Goal: Information Seeking & Learning: Learn about a topic

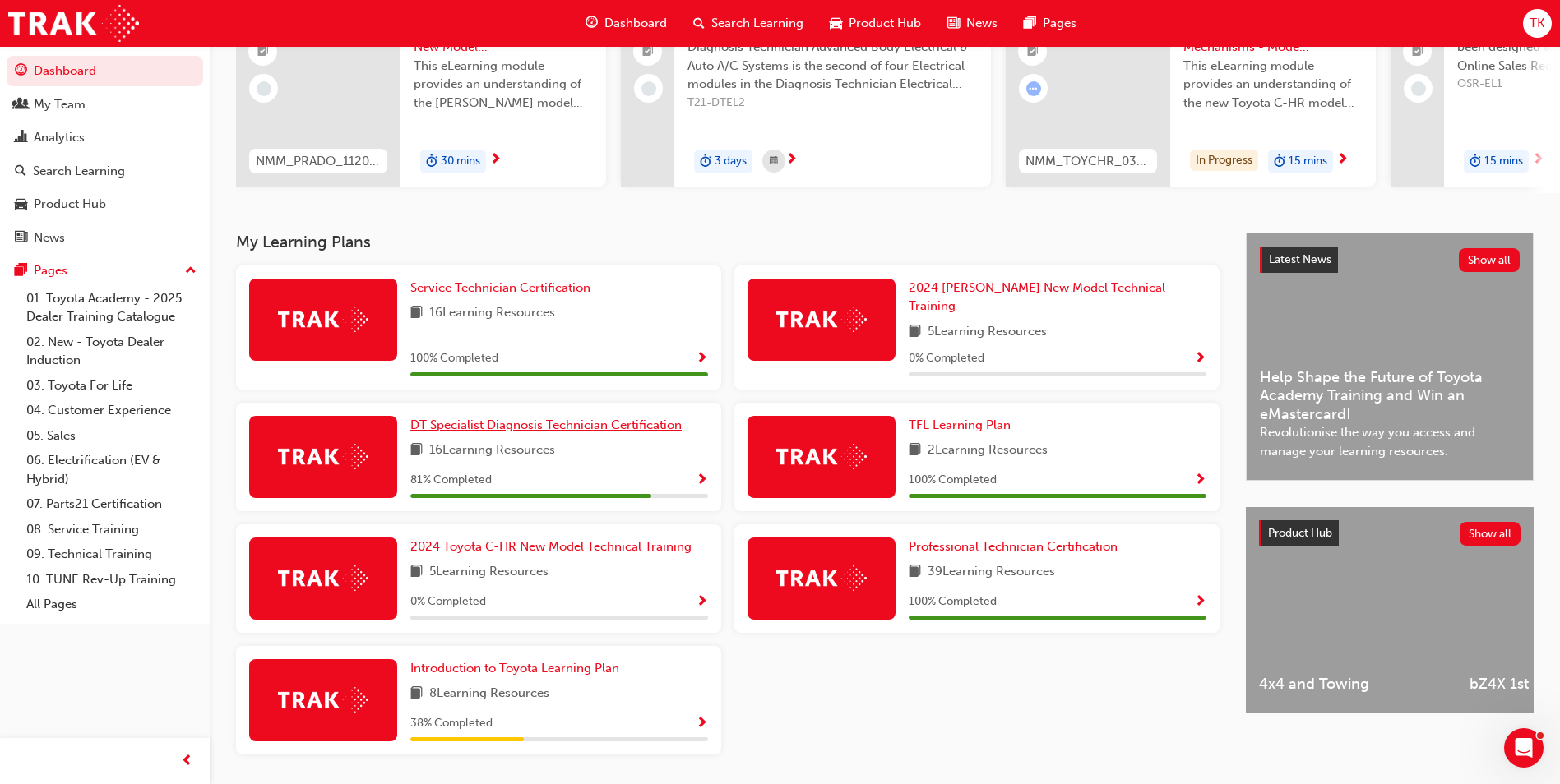
scroll to position [228, 0]
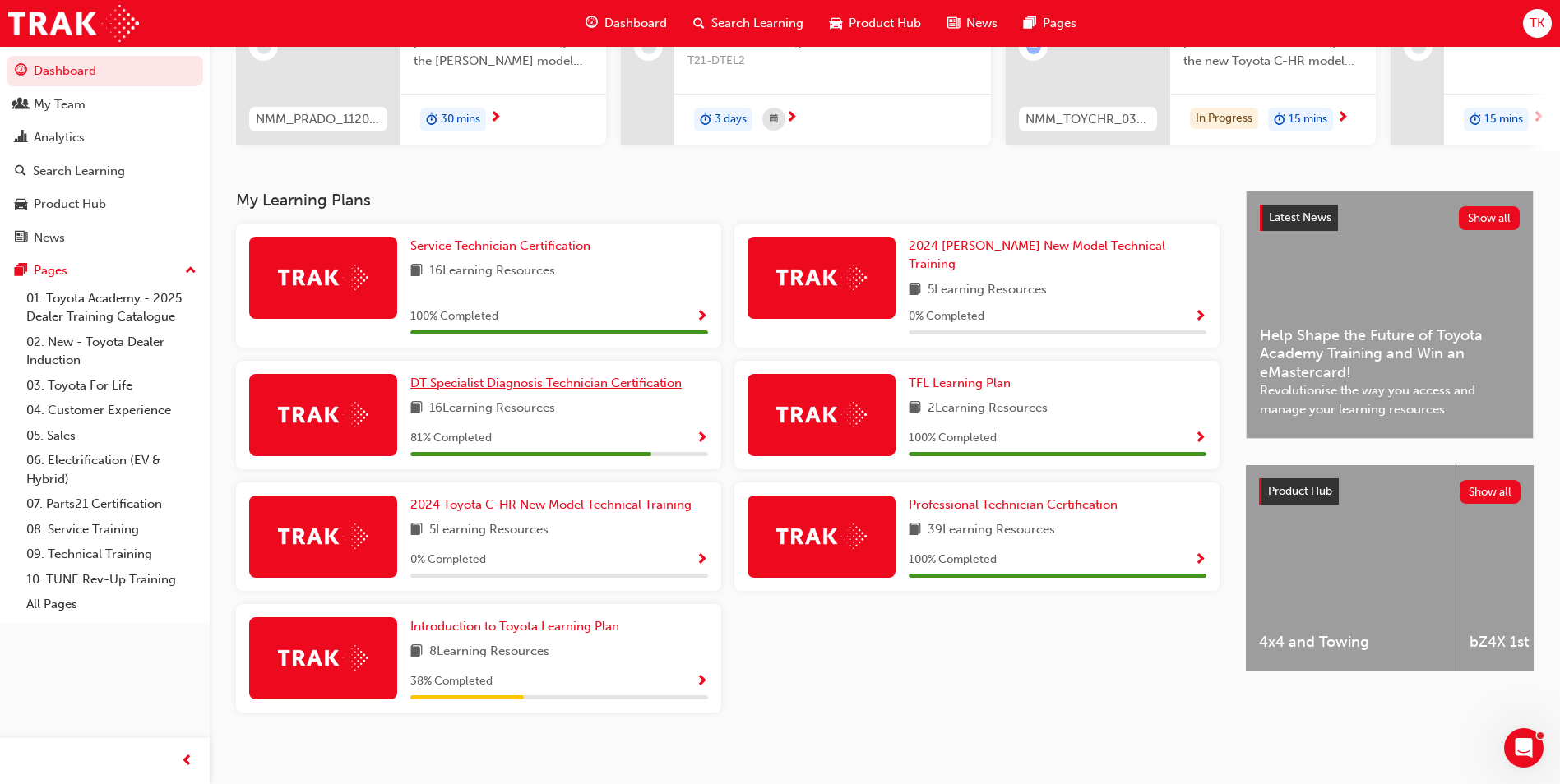
click at [572, 380] on span "DT Specialist Diagnosis Technician Certification" at bounding box center [546, 383] width 271 height 15
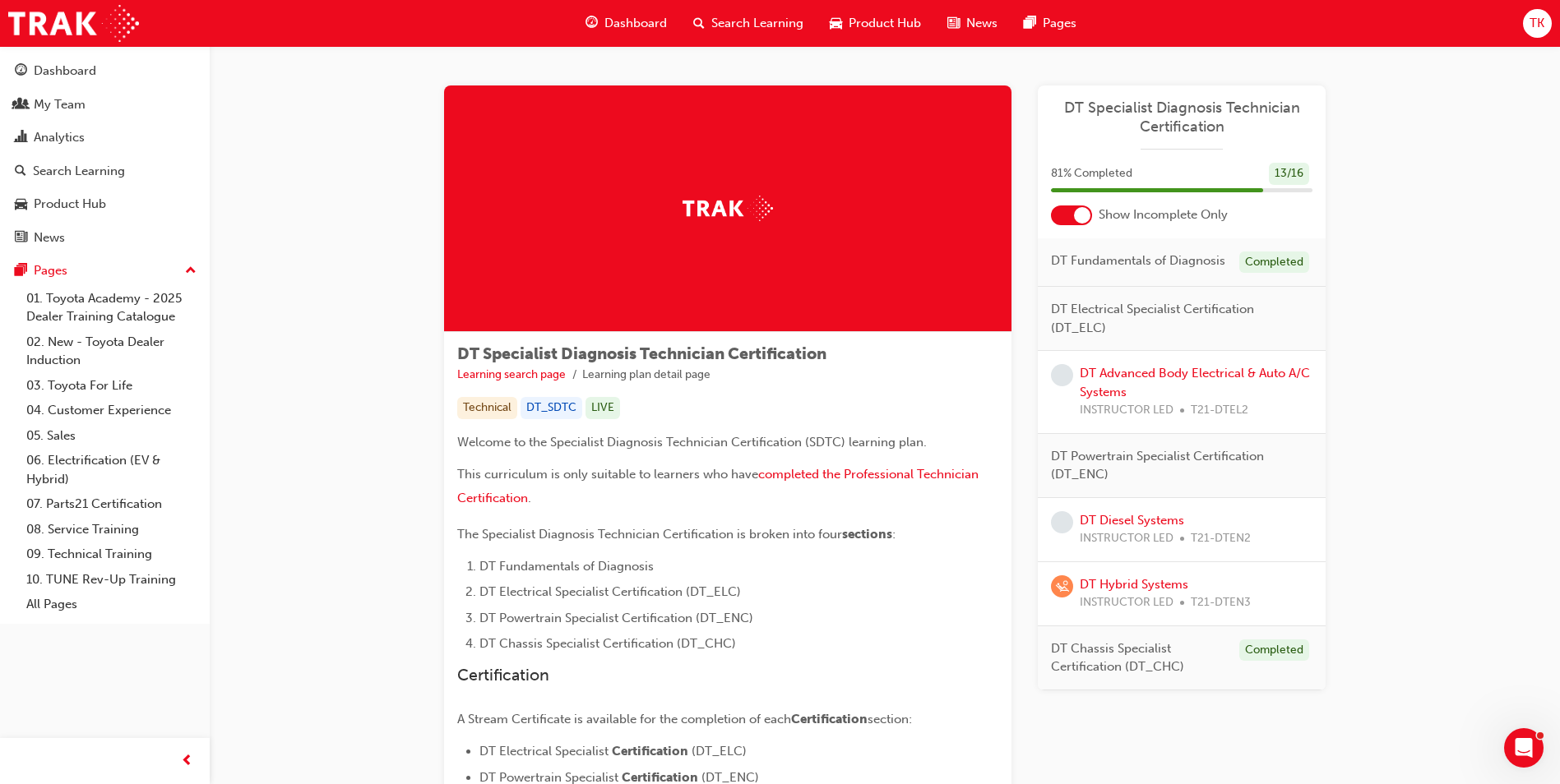
click at [1166, 113] on span "DT Specialist Diagnosis Technician Certification" at bounding box center [1181, 117] width 261 height 37
click at [636, 32] on span "Dashboard" at bounding box center [636, 23] width 63 height 19
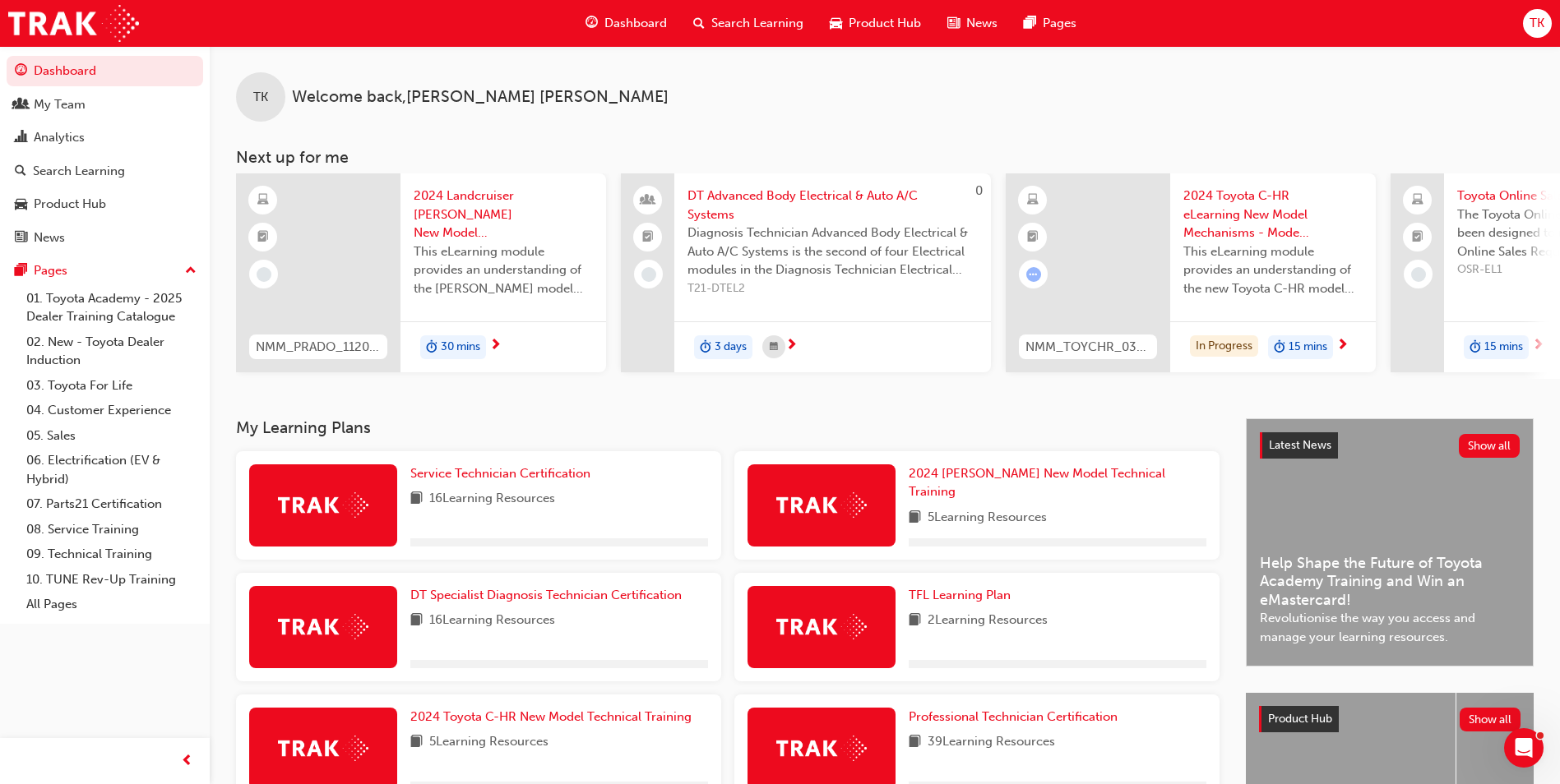
click at [733, 30] on span "Search Learning" at bounding box center [757, 23] width 92 height 19
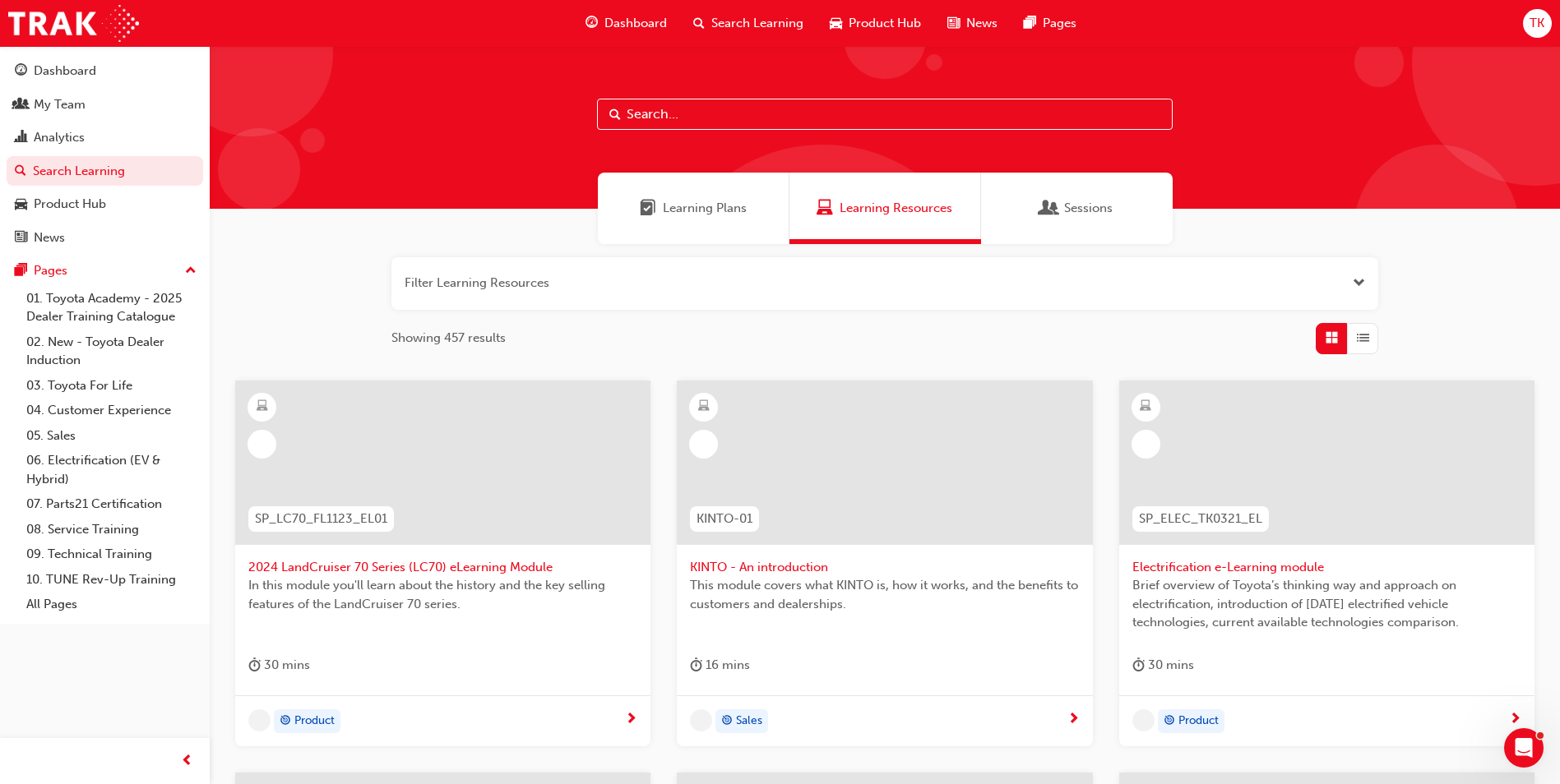
click at [677, 120] on input "text" at bounding box center [885, 114] width 576 height 31
type input "dten3"
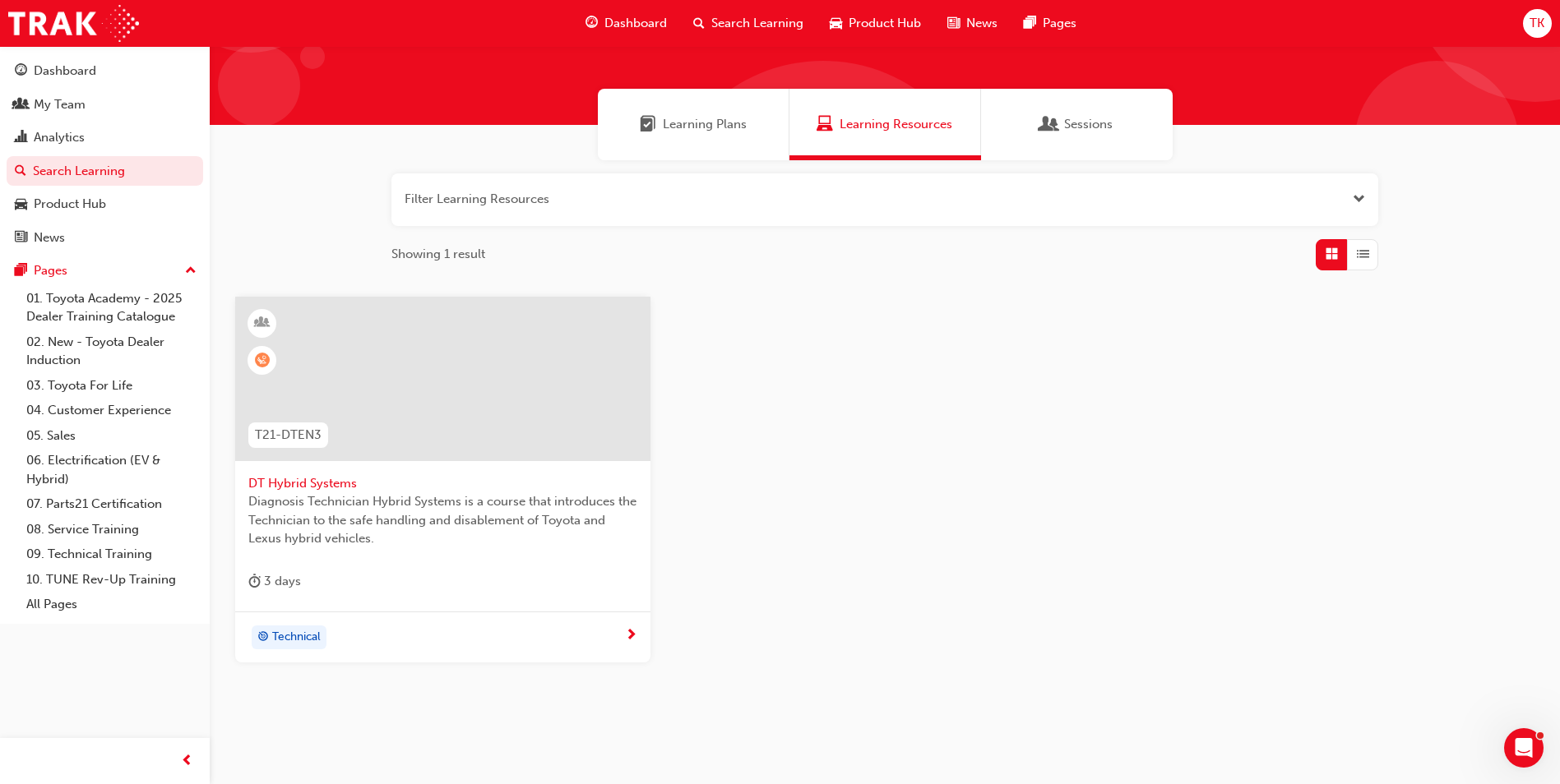
scroll to position [122, 0]
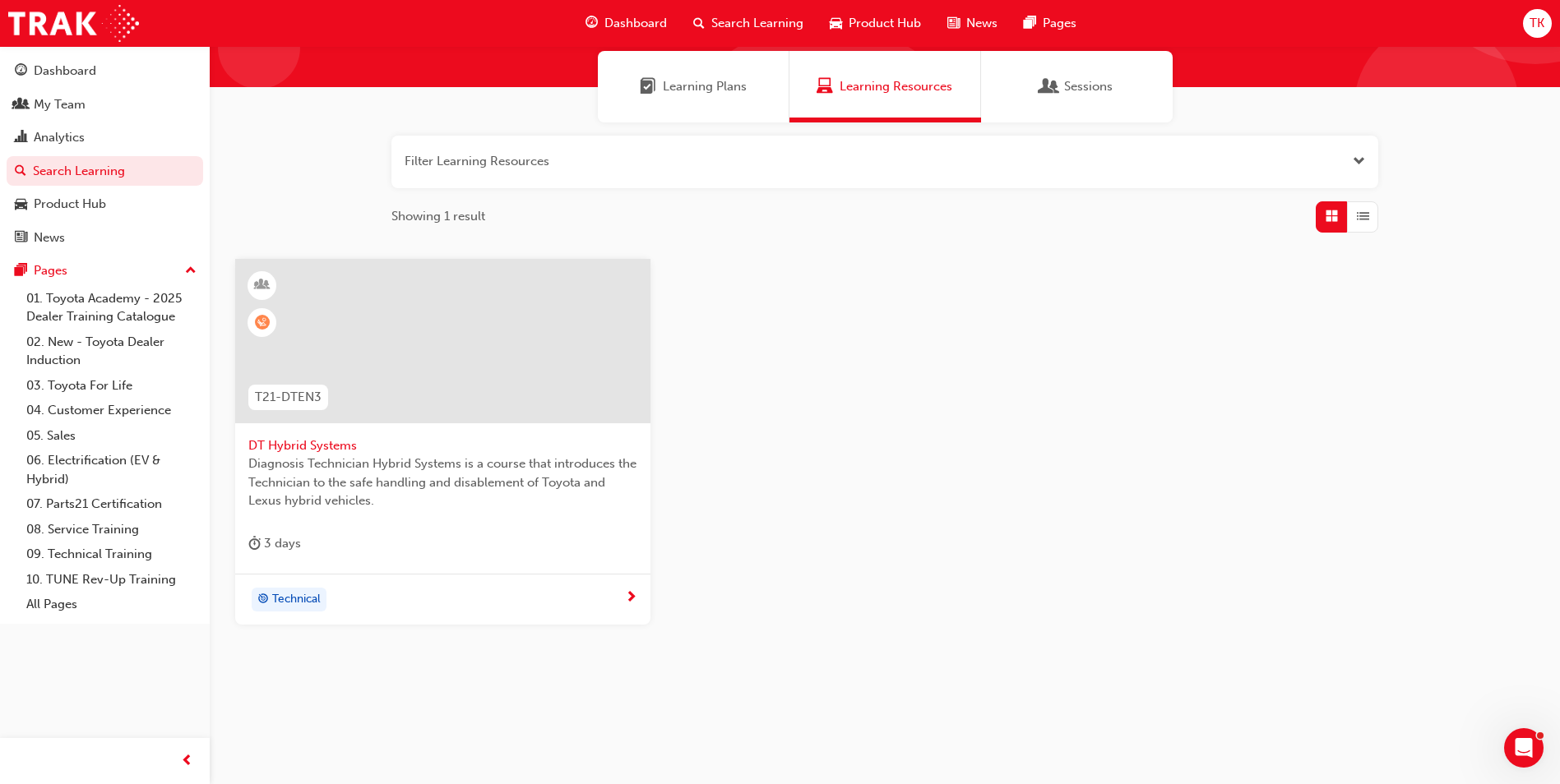
click at [324, 453] on span "DT Hybrid Systems" at bounding box center [443, 445] width 389 height 19
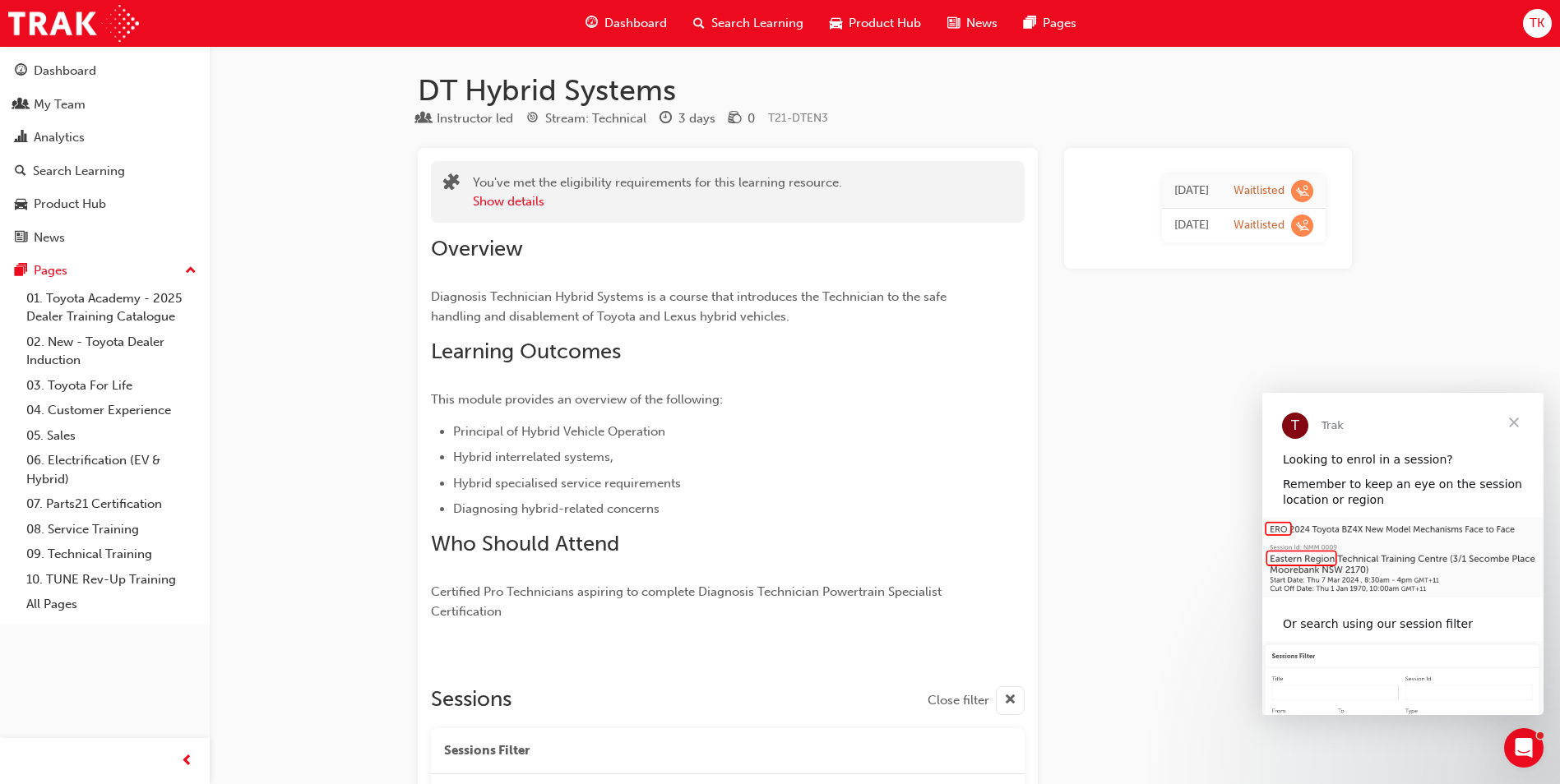
click at [720, 36] on div "Search Learning" at bounding box center [748, 23] width 137 height 34
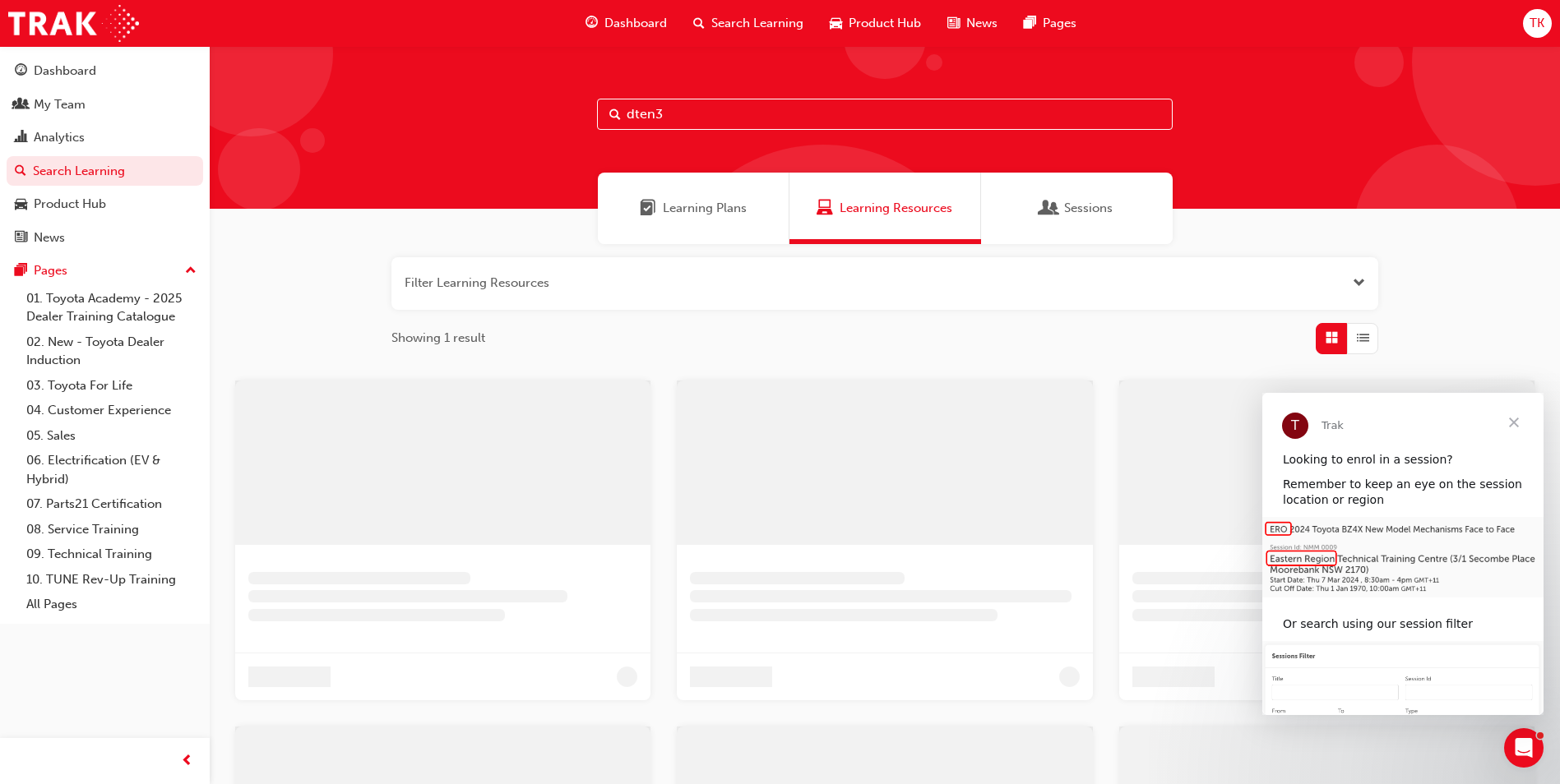
click at [672, 101] on input "dten3" at bounding box center [885, 114] width 576 height 31
drag, startPoint x: 682, startPoint y: 115, endPoint x: 415, endPoint y: 142, distance: 268.4
click at [417, 142] on div "dten3" at bounding box center [885, 127] width 1351 height 163
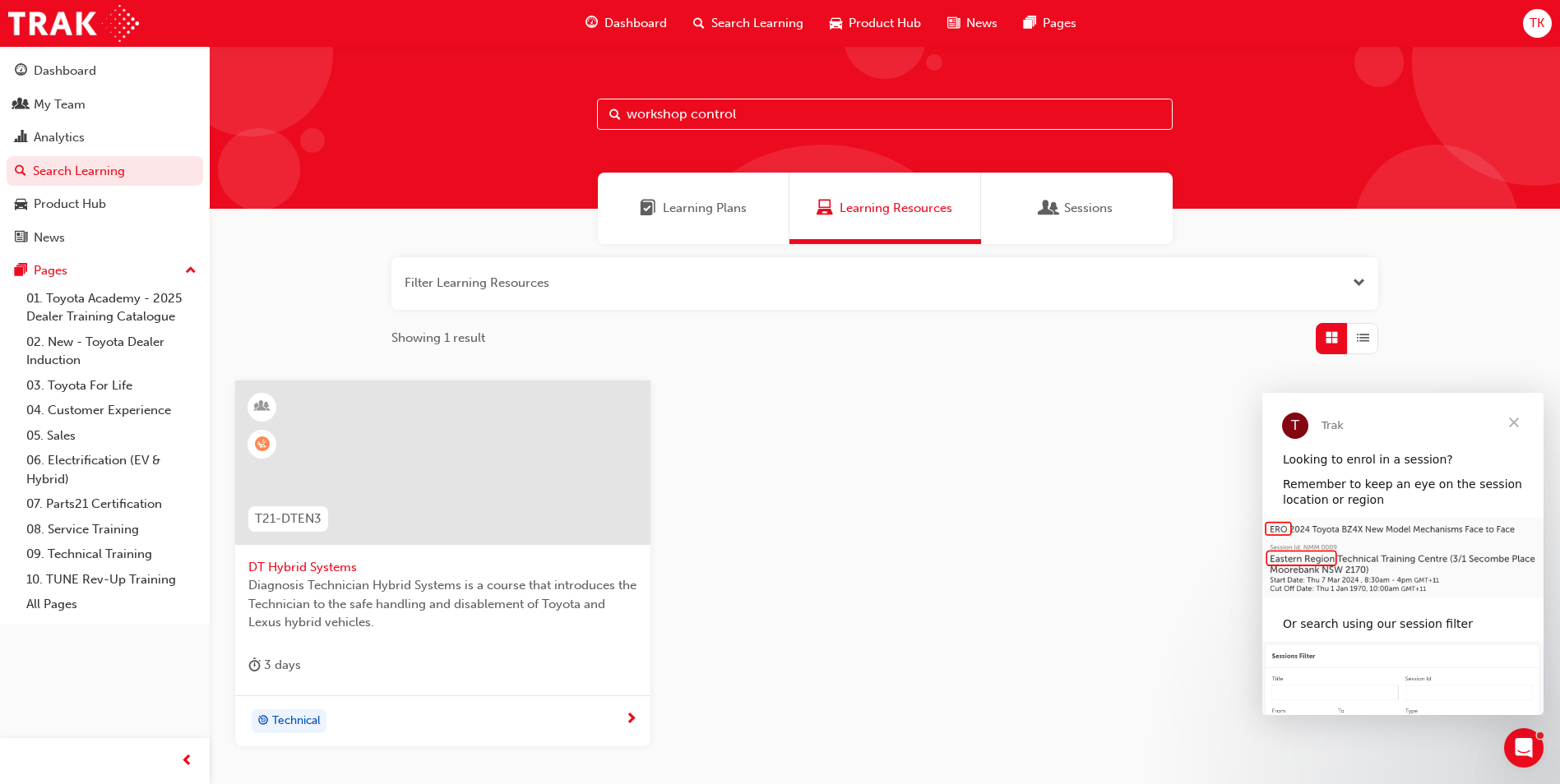
type input "workshop control"
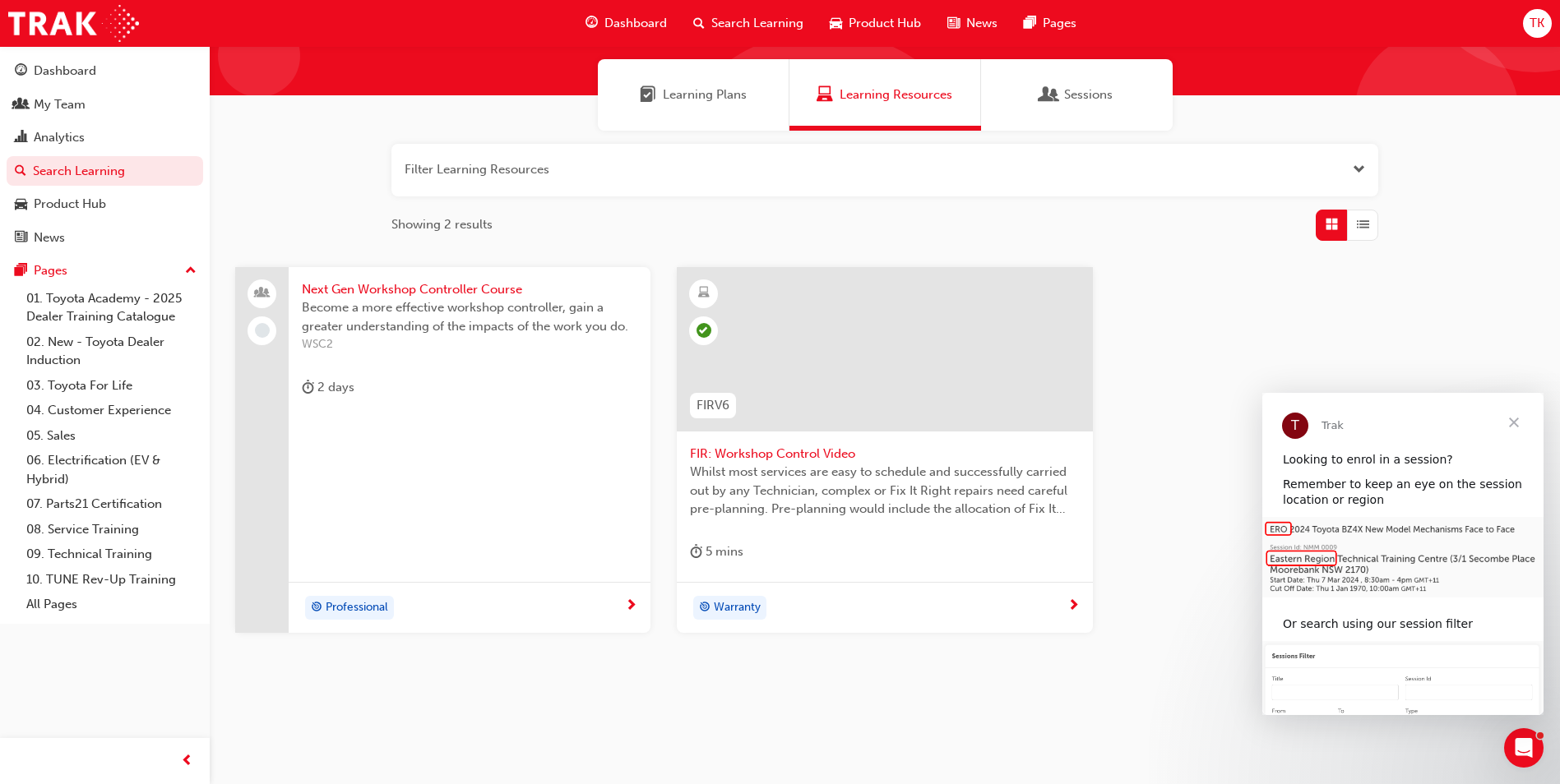
scroll to position [122, 0]
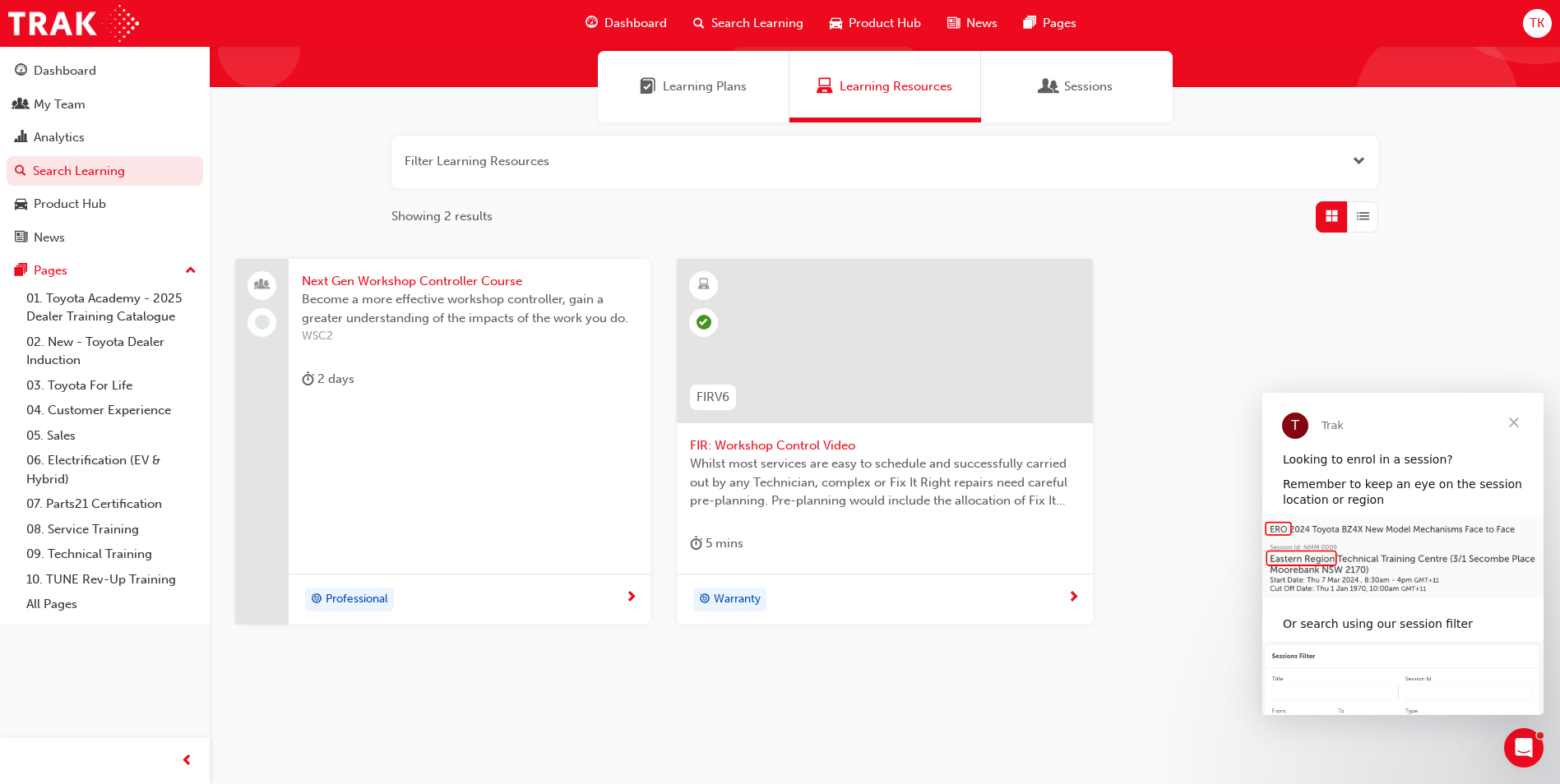
click at [430, 318] on span "Become a more effective workshop controller, gain a greater understanding of th…" at bounding box center [470, 309] width 336 height 37
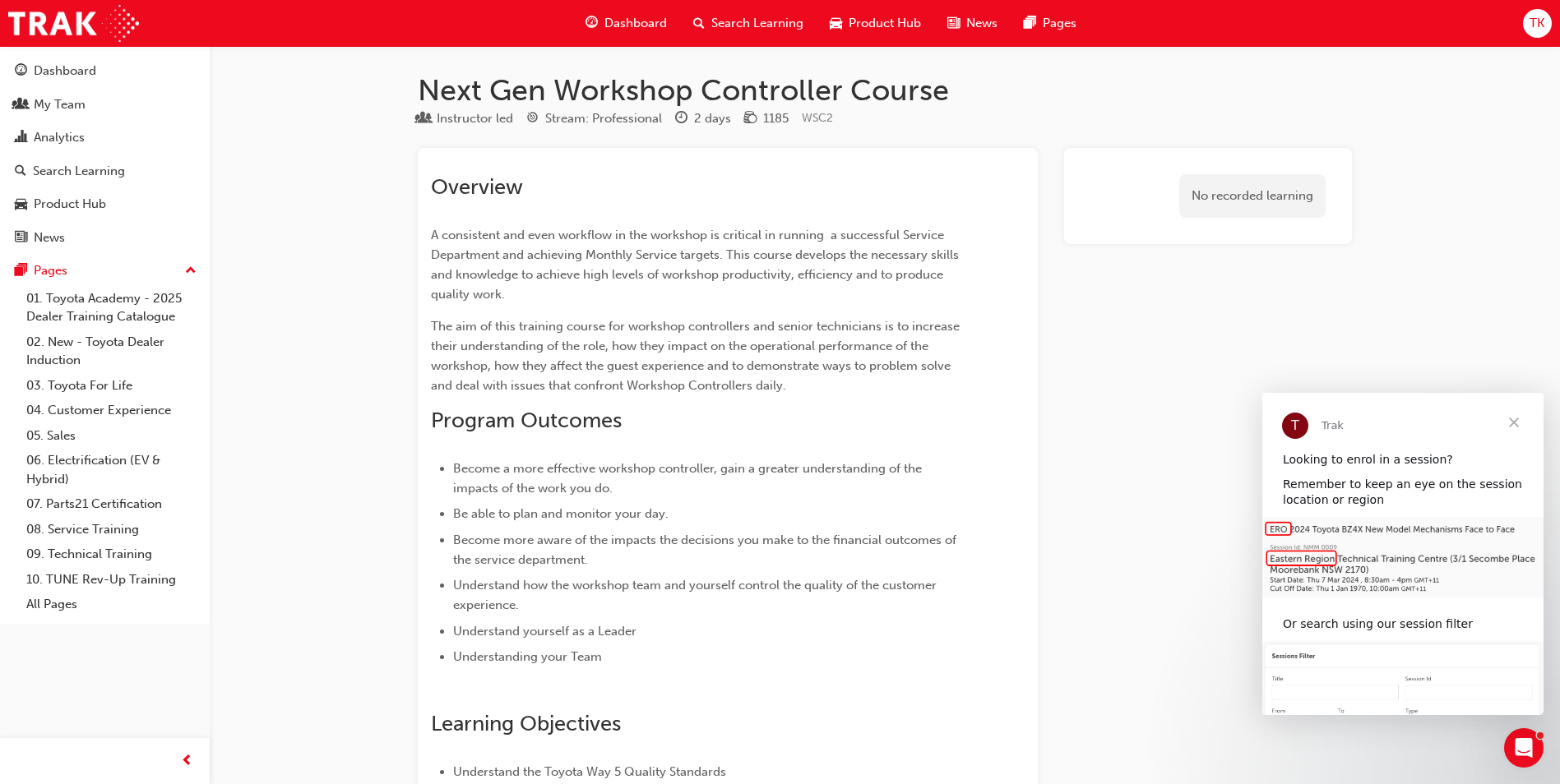
click at [875, 444] on div "Overview A consistent and even workflow in the workshop is critical in running …" at bounding box center [697, 684] width 534 height 1021
click at [595, 270] on span "A consistent and even workflow in the workshop is critical in running a success…" at bounding box center [697, 265] width 531 height 74
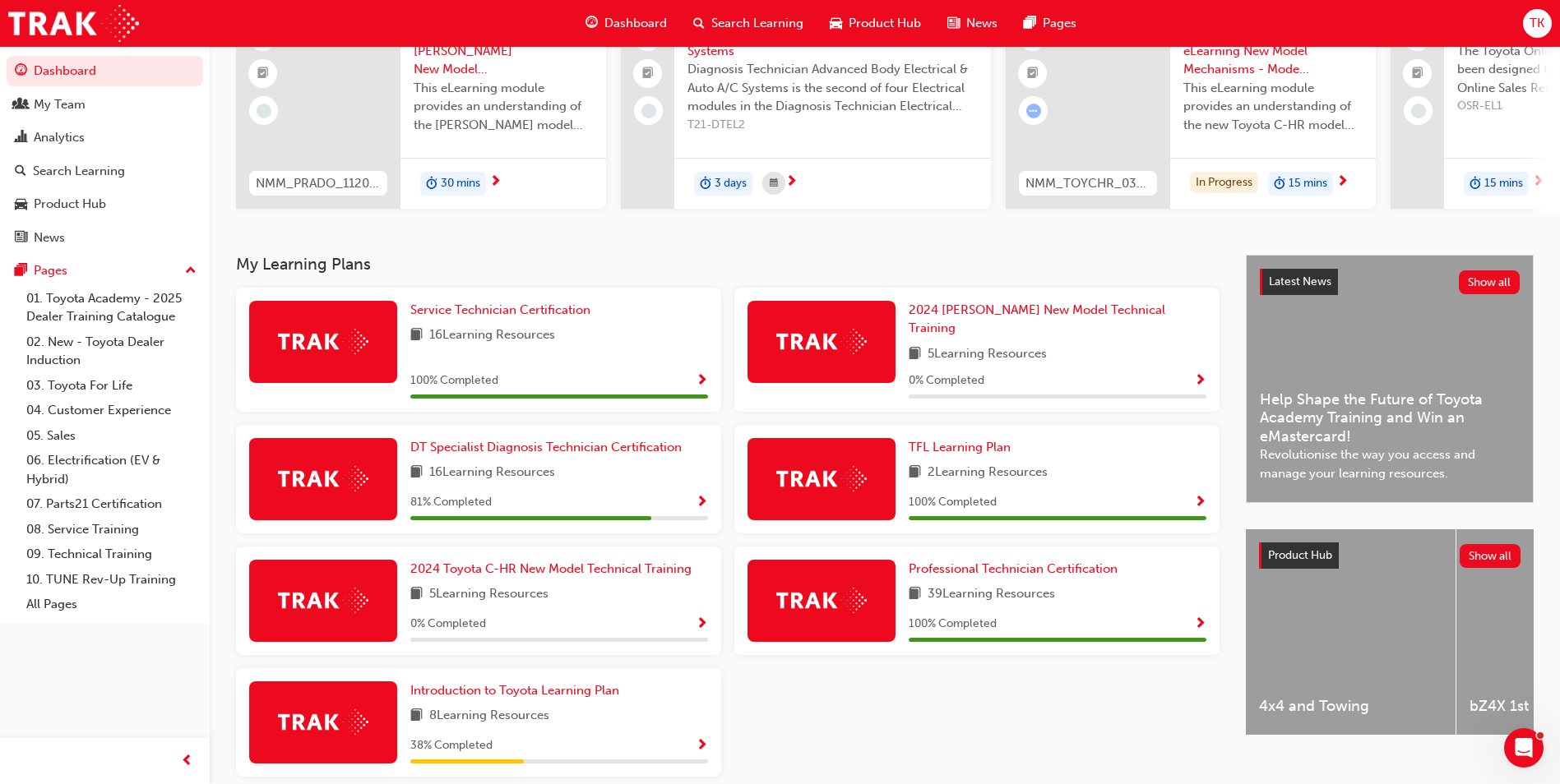
scroll to position [228, 0]
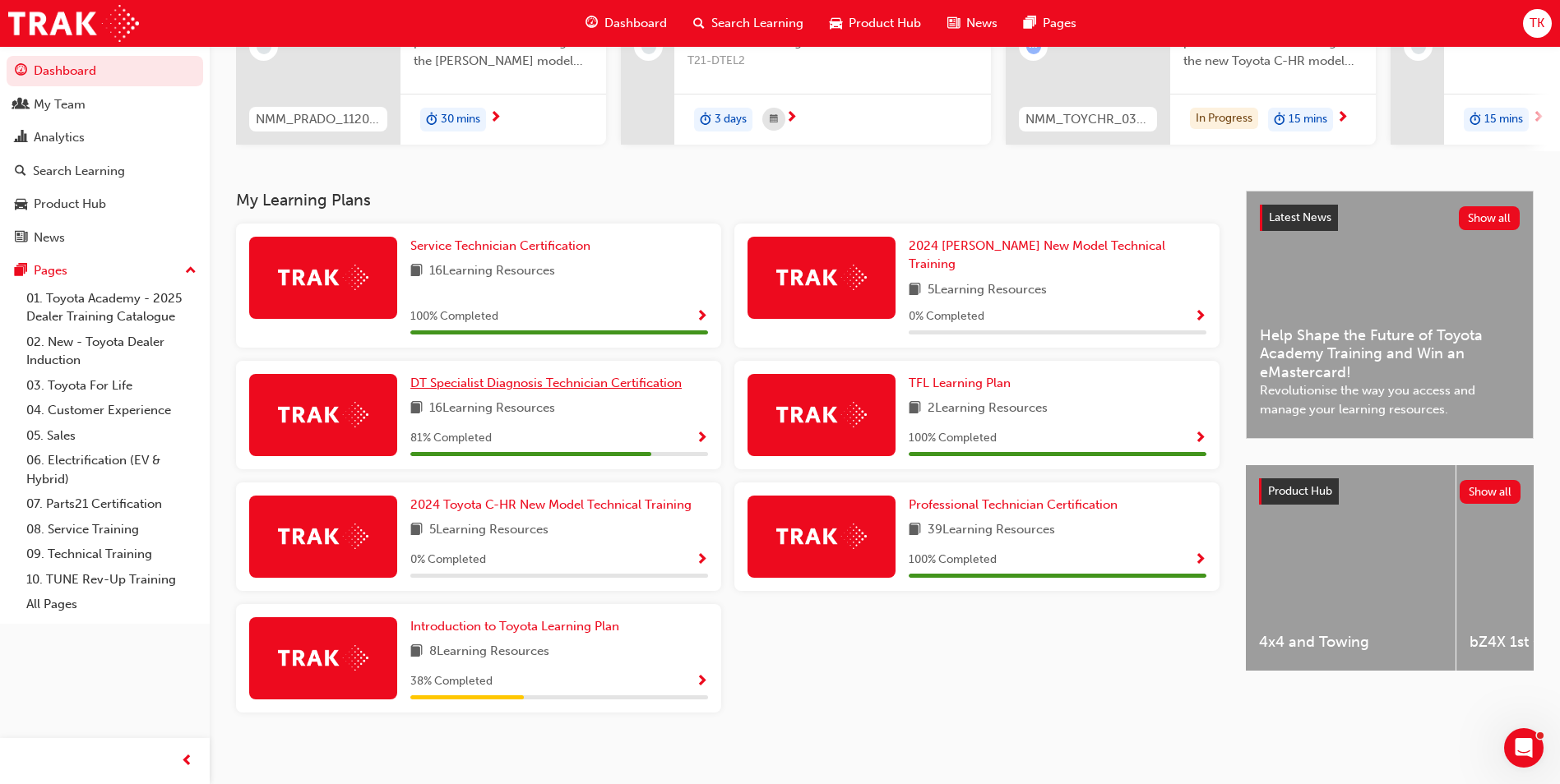
click at [481, 375] on span "DT Specialist Diagnosis Technician Certification" at bounding box center [546, 383] width 271 height 15
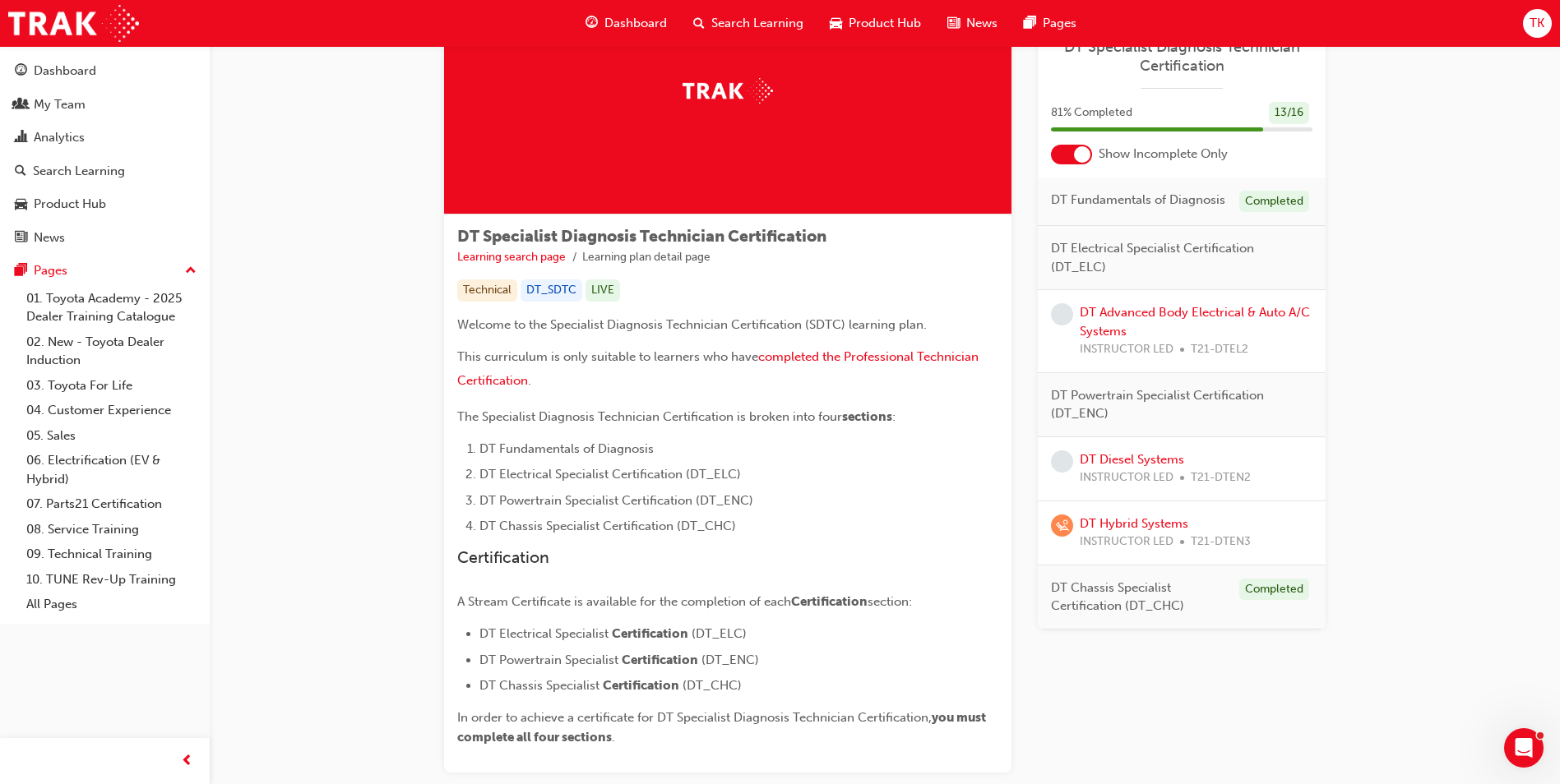
scroll to position [226, 0]
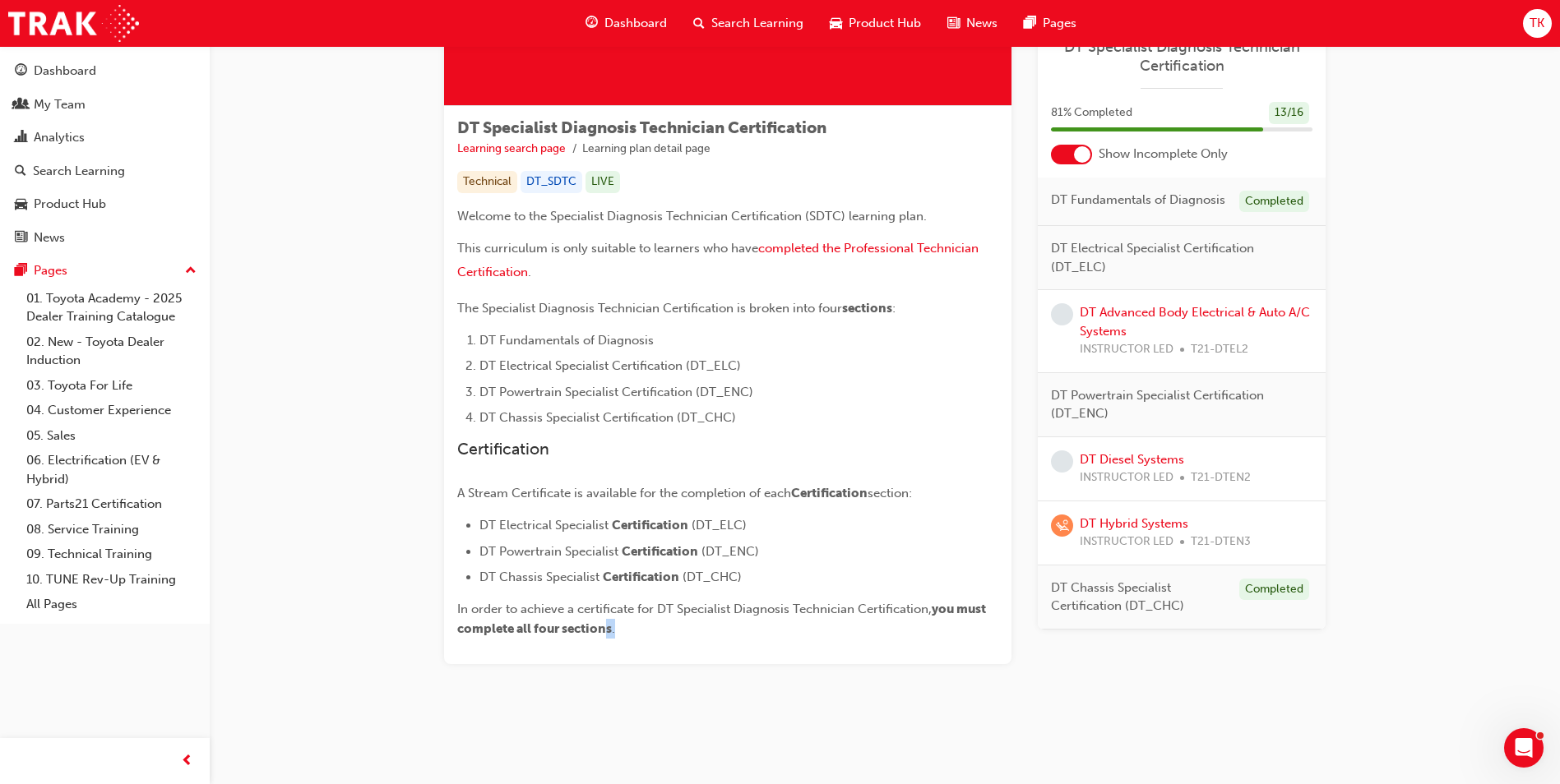
drag, startPoint x: 609, startPoint y: 621, endPoint x: 692, endPoint y: 689, distance: 107.3
click at [692, 689] on div "DT Specialist Diagnosis Technician Certification Learning search page Learning …" at bounding box center [885, 289] width 935 height 858
click at [689, 689] on div "DT Specialist Diagnosis Technician Certification Learning search page Learning …" at bounding box center [885, 289] width 935 height 858
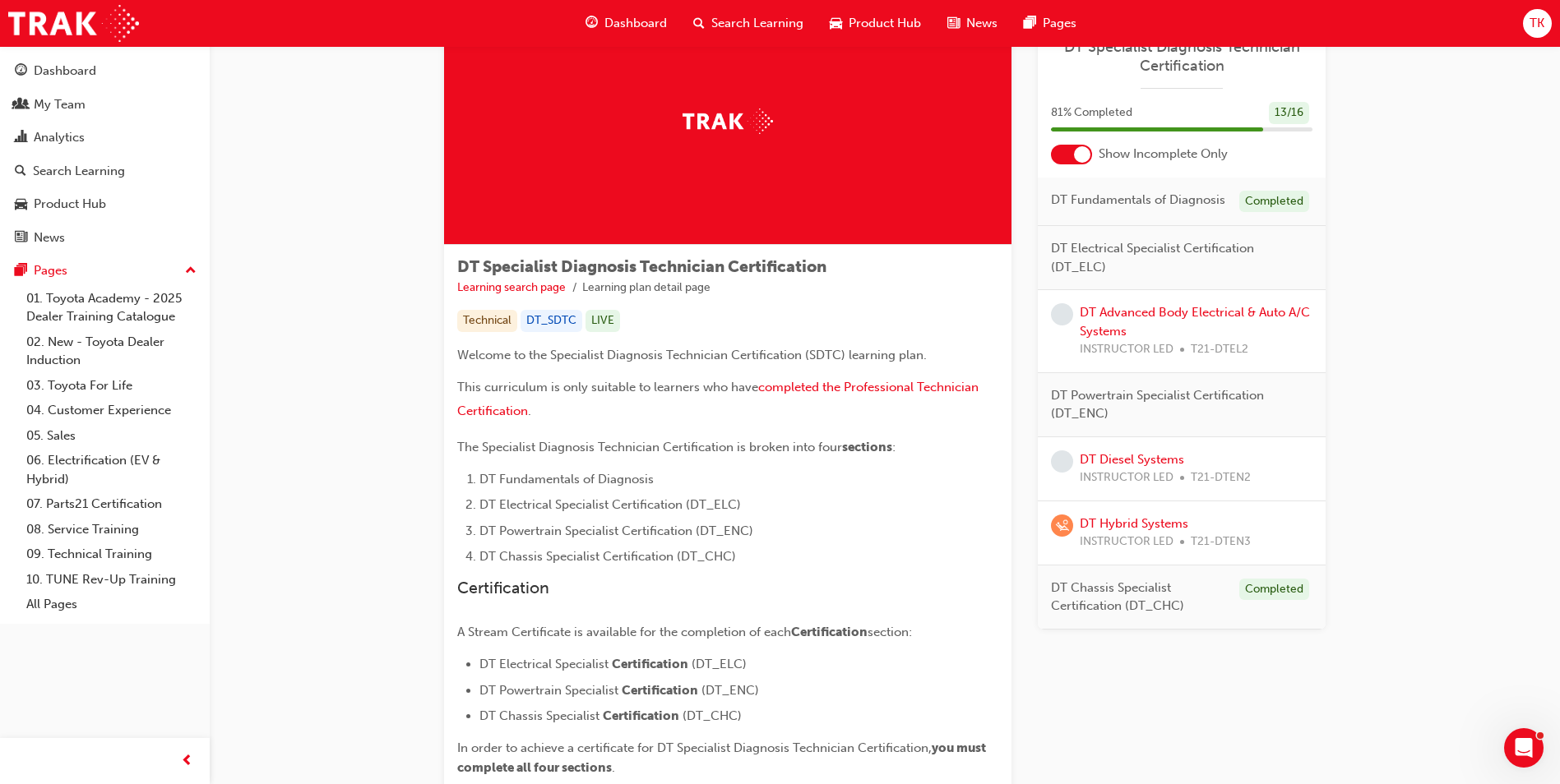
scroll to position [0, 0]
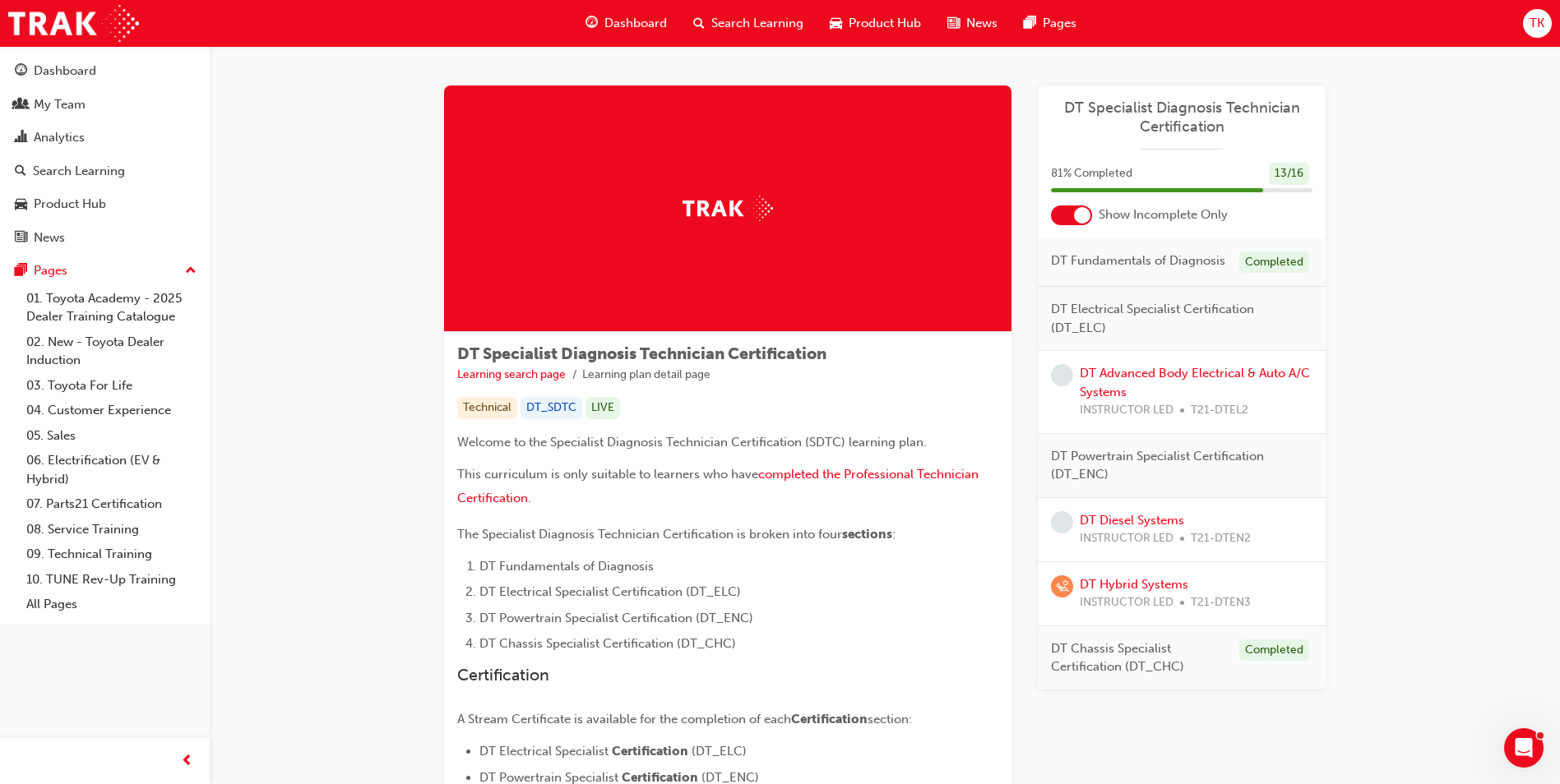
click at [689, 28] on div "Search Learning" at bounding box center [748, 23] width 137 height 34
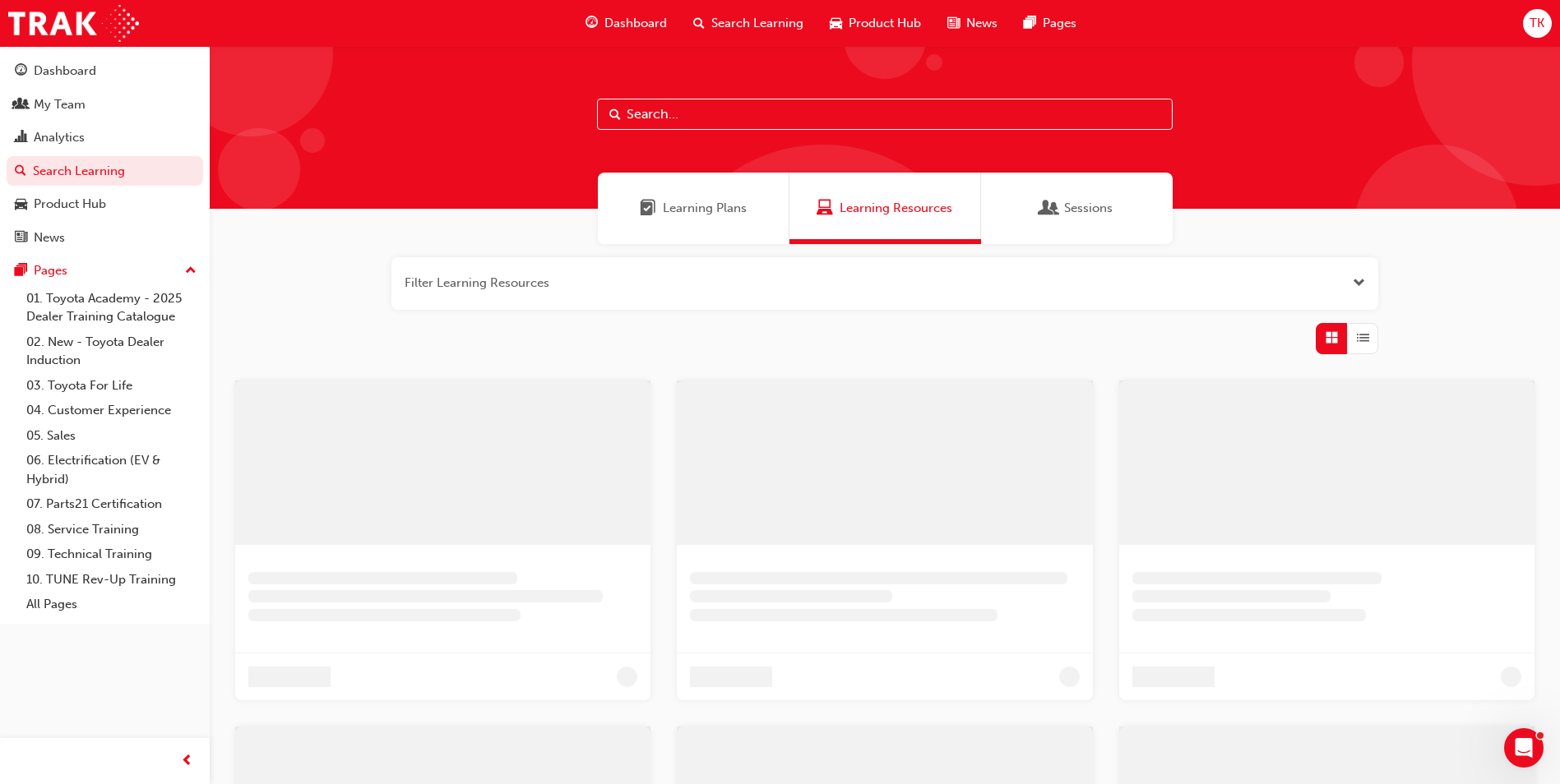
click at [744, 15] on span "Search Learning" at bounding box center [757, 23] width 92 height 19
click at [761, 125] on input "text" at bounding box center [885, 114] width 576 height 31
type input "dtel"
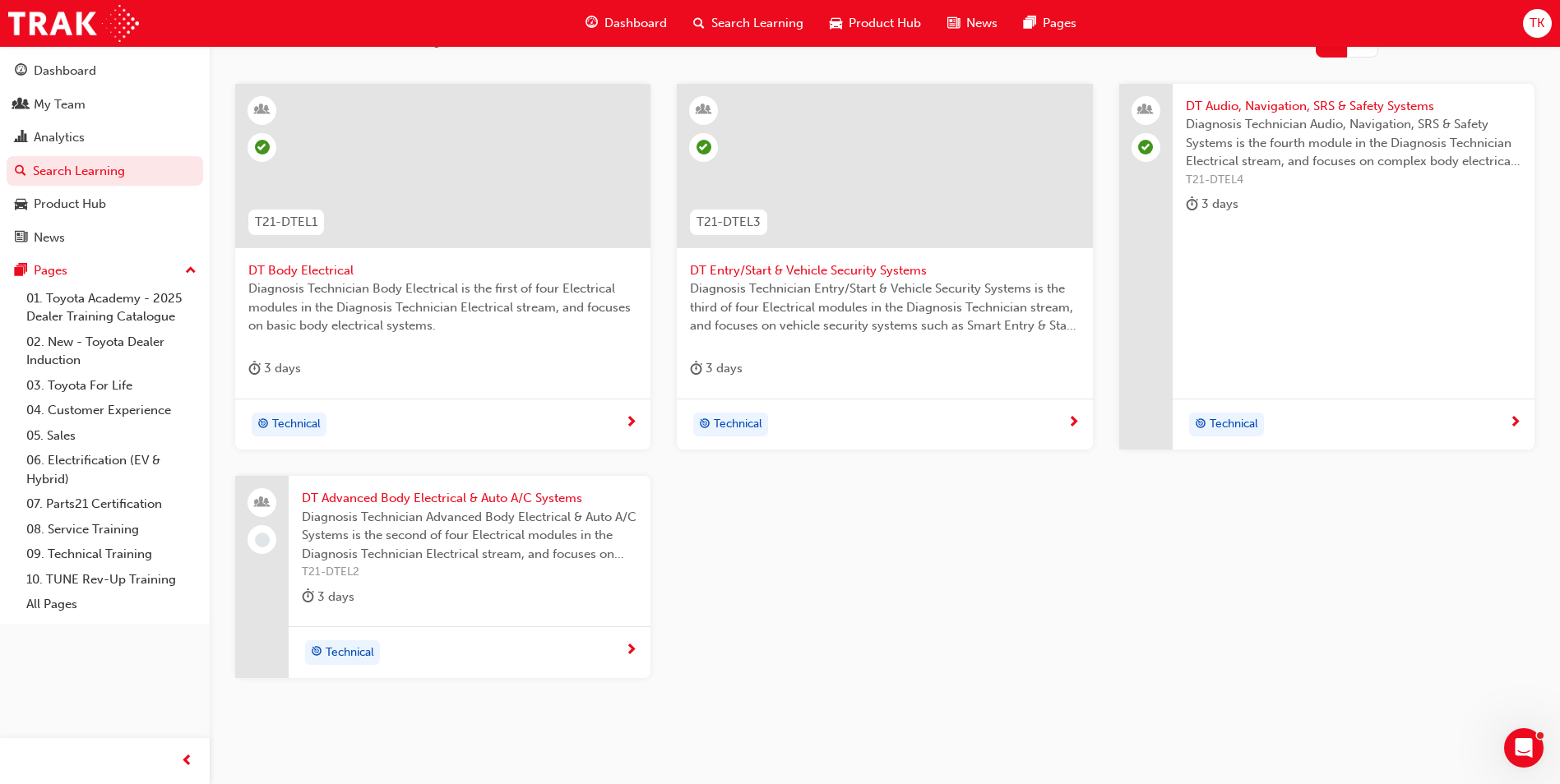
scroll to position [268, 0]
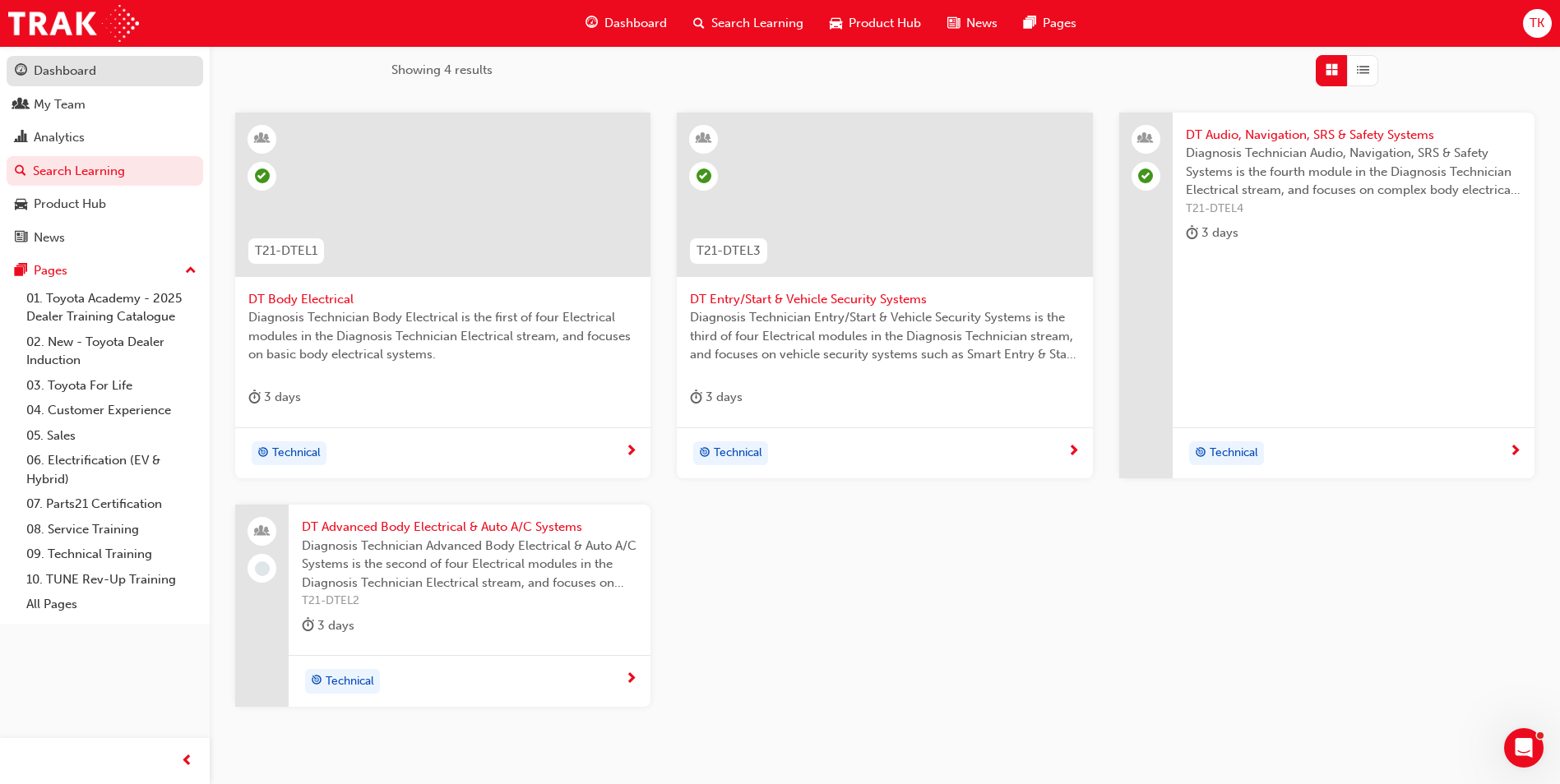
click at [56, 72] on div "Dashboard" at bounding box center [65, 71] width 63 height 19
